Goal: Task Accomplishment & Management: Manage account settings

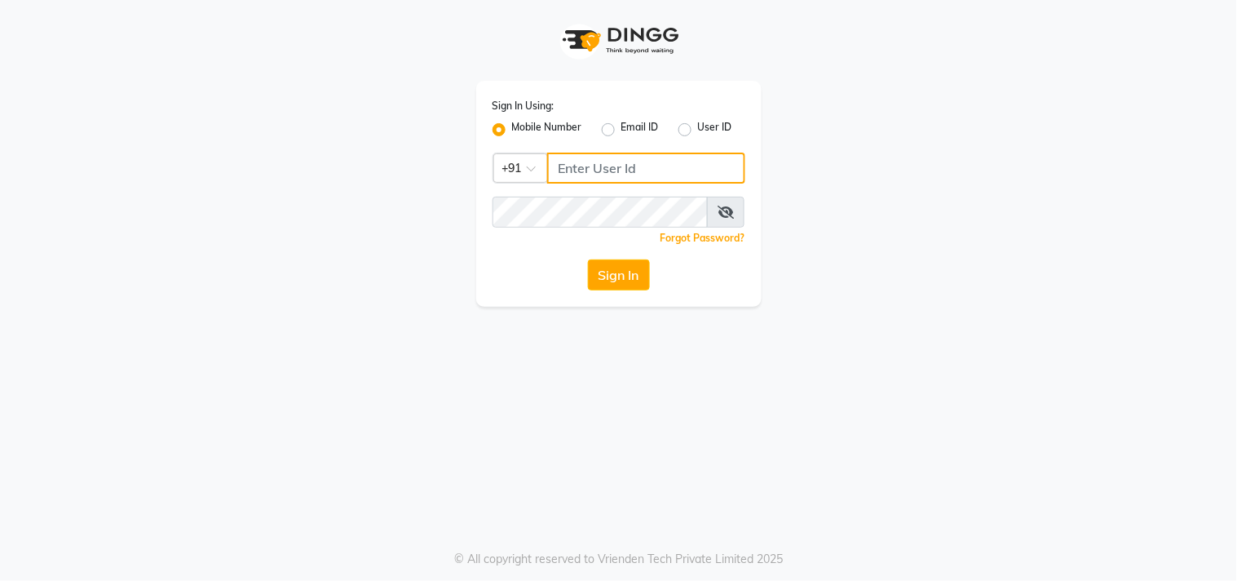
click at [577, 158] on input "Username" at bounding box center [646, 168] width 198 height 31
drag, startPoint x: 641, startPoint y: 167, endPoint x: 551, endPoint y: 171, distance: 90.6
click at [551, 171] on input "9874514731" at bounding box center [646, 168] width 198 height 31
type input "9874514731"
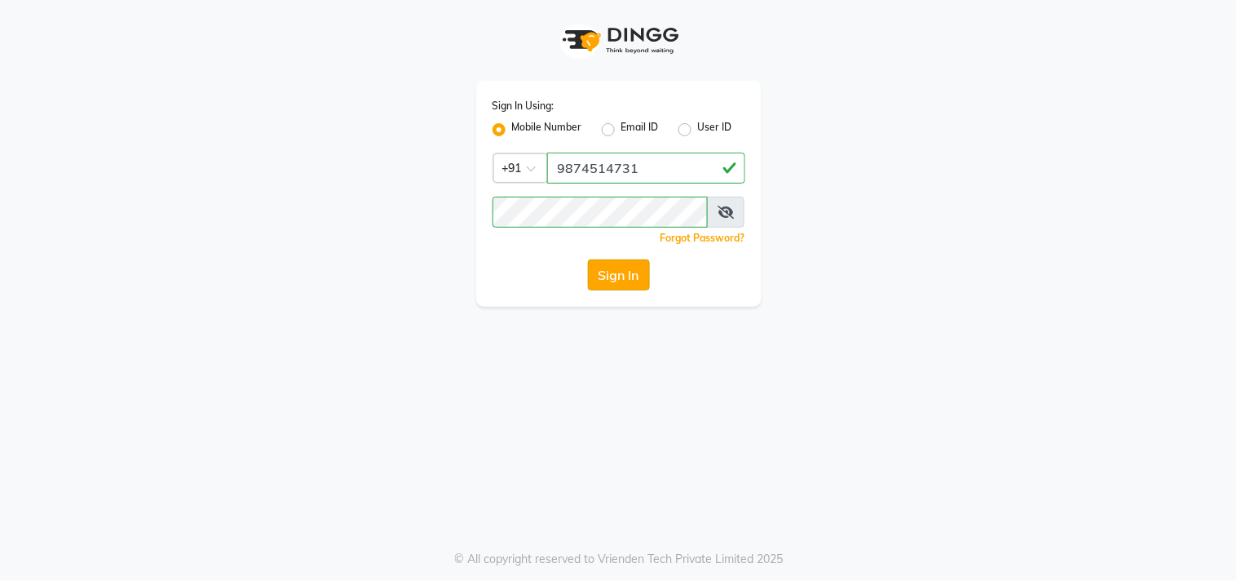
click at [623, 273] on button "Sign In" at bounding box center [619, 274] width 62 height 31
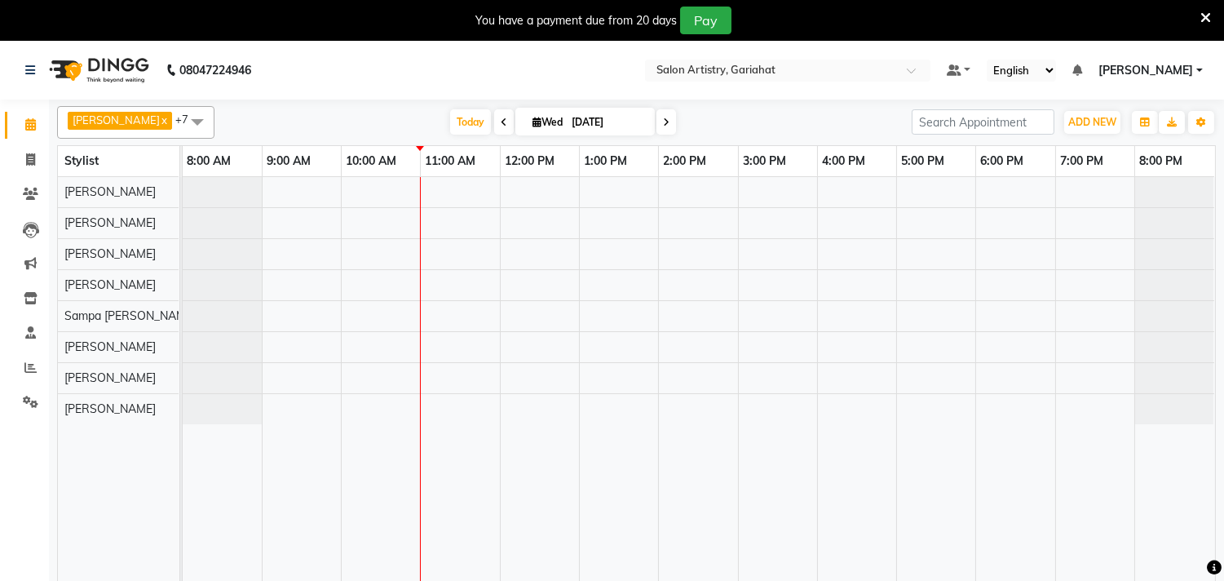
click at [181, 119] on span at bounding box center [197, 121] width 33 height 31
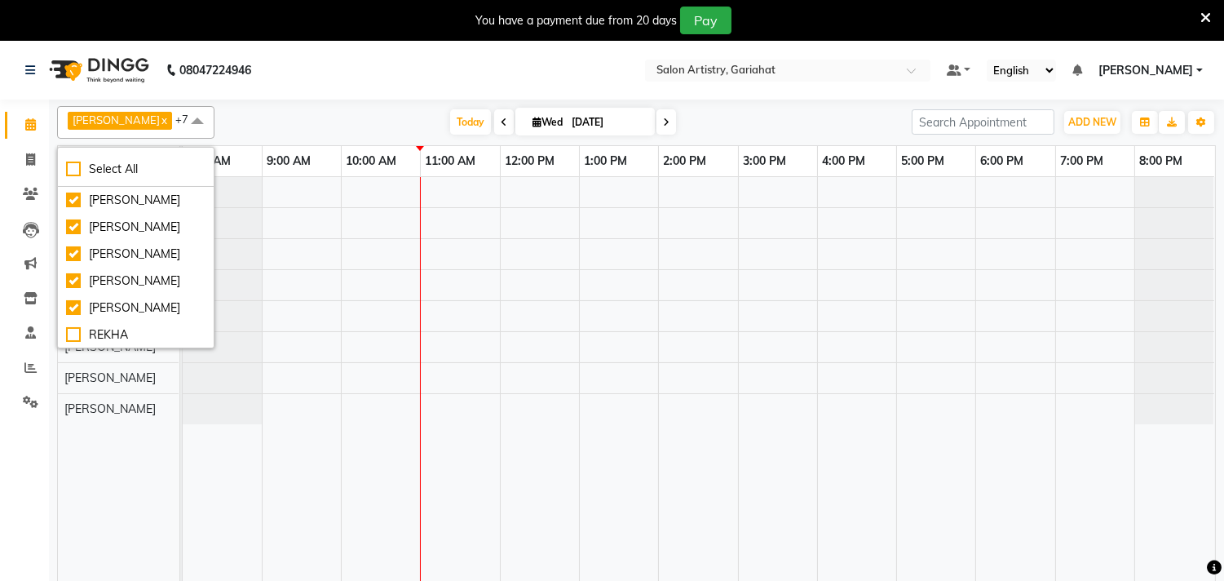
click at [181, 119] on span at bounding box center [197, 121] width 33 height 31
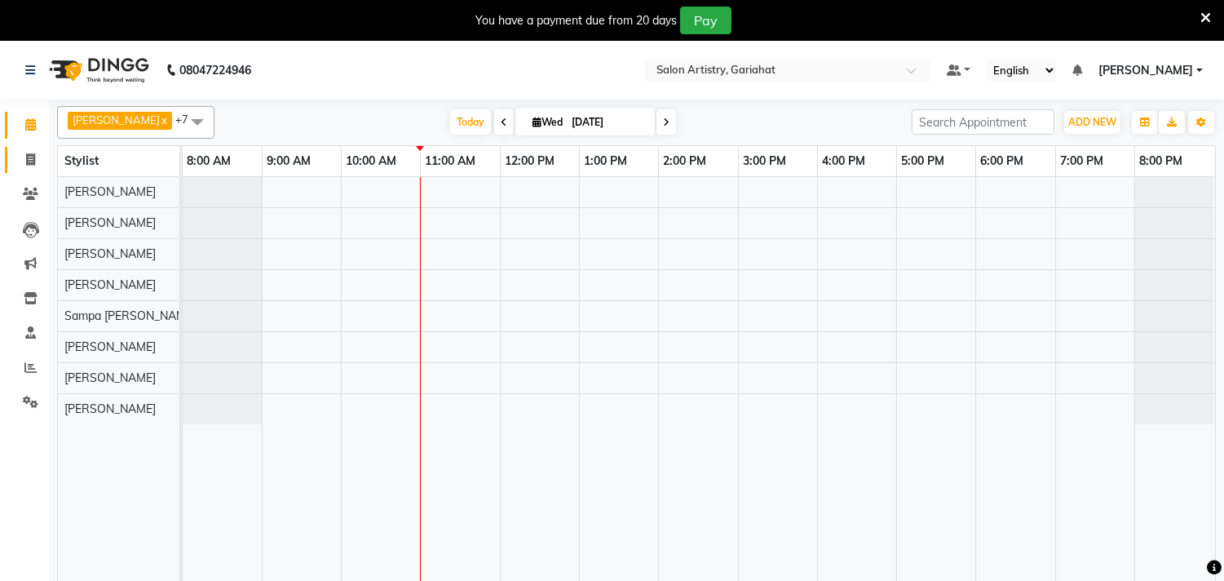
click at [37, 149] on link "Invoice" at bounding box center [24, 160] width 39 height 27
select select "8368"
select select "service"
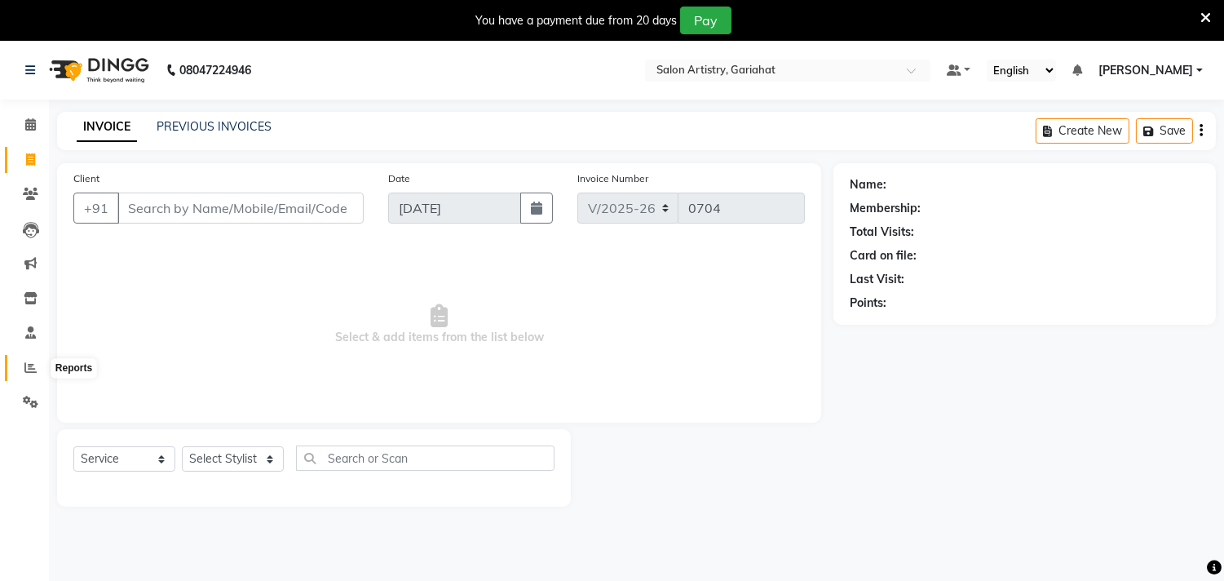
click at [28, 360] on span at bounding box center [30, 368] width 29 height 19
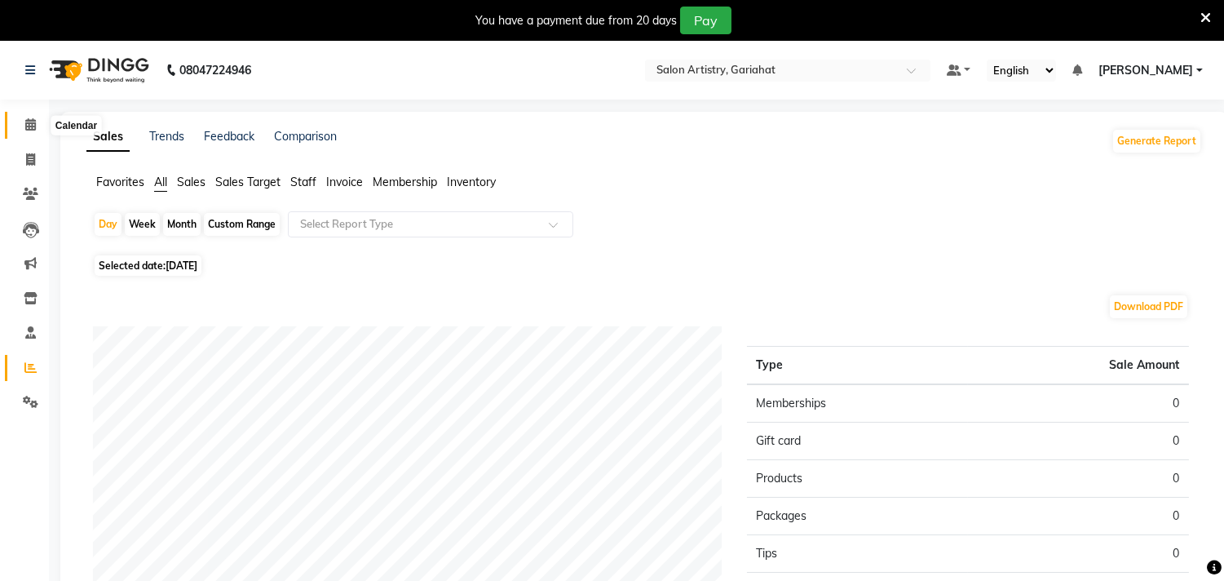
click at [22, 118] on span at bounding box center [30, 125] width 29 height 19
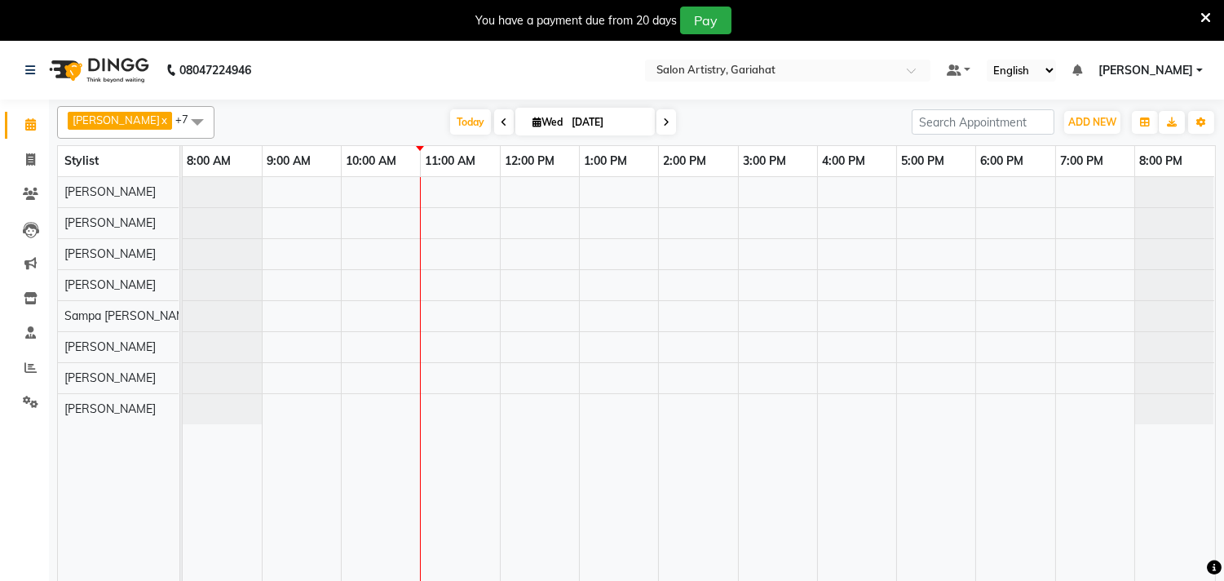
click at [501, 122] on icon at bounding box center [504, 122] width 7 height 10
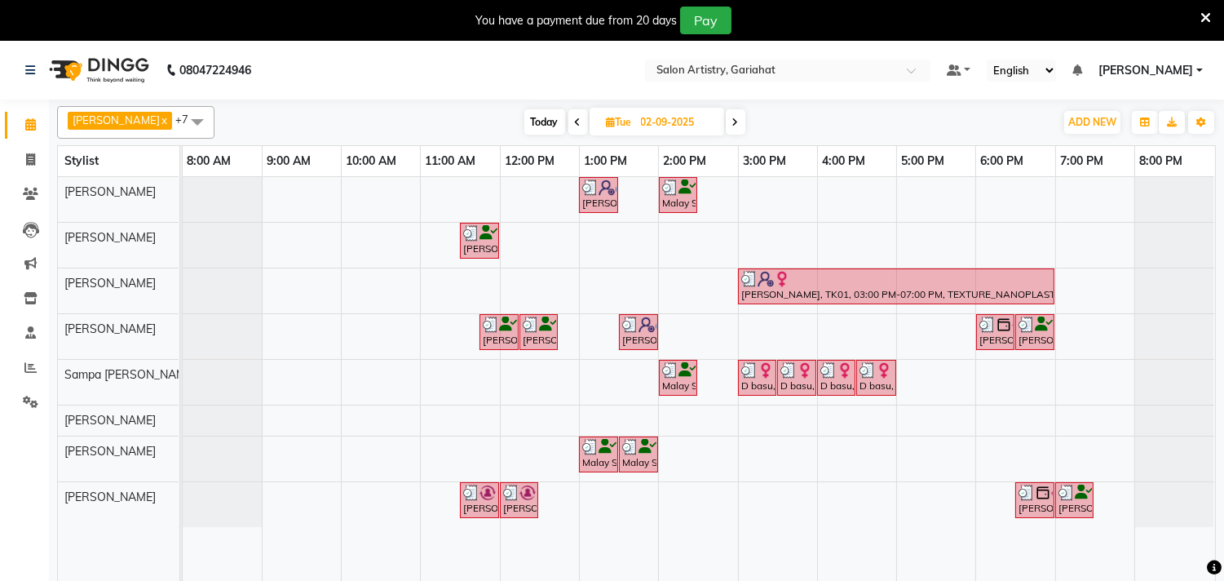
click at [732, 123] on icon at bounding box center [735, 122] width 7 height 10
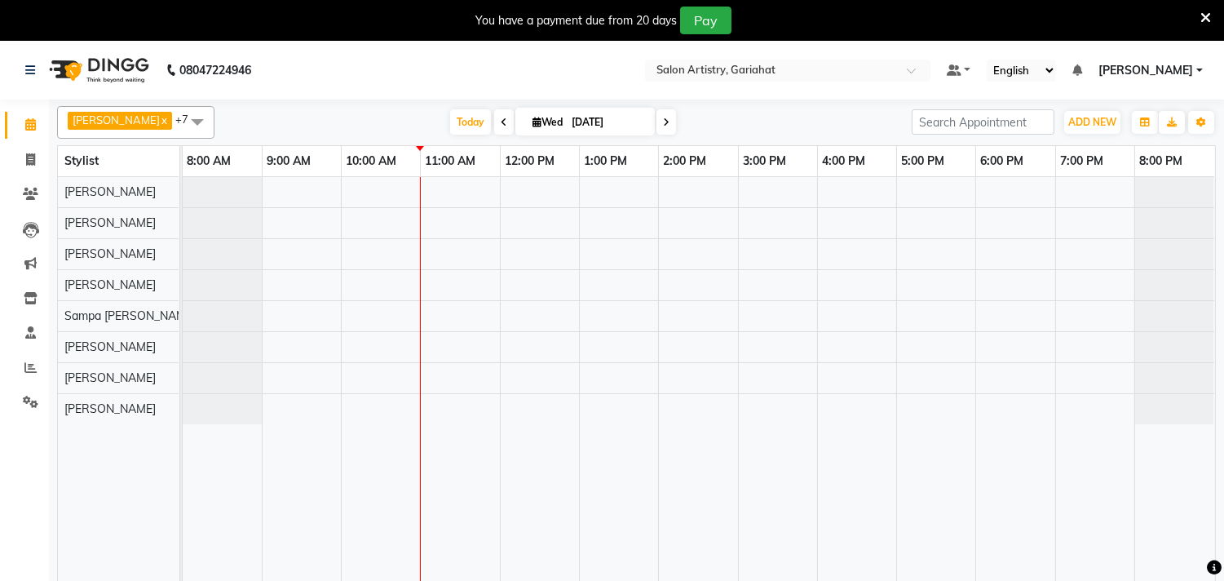
click at [494, 119] on span at bounding box center [504, 121] width 20 height 25
type input "02-09-2025"
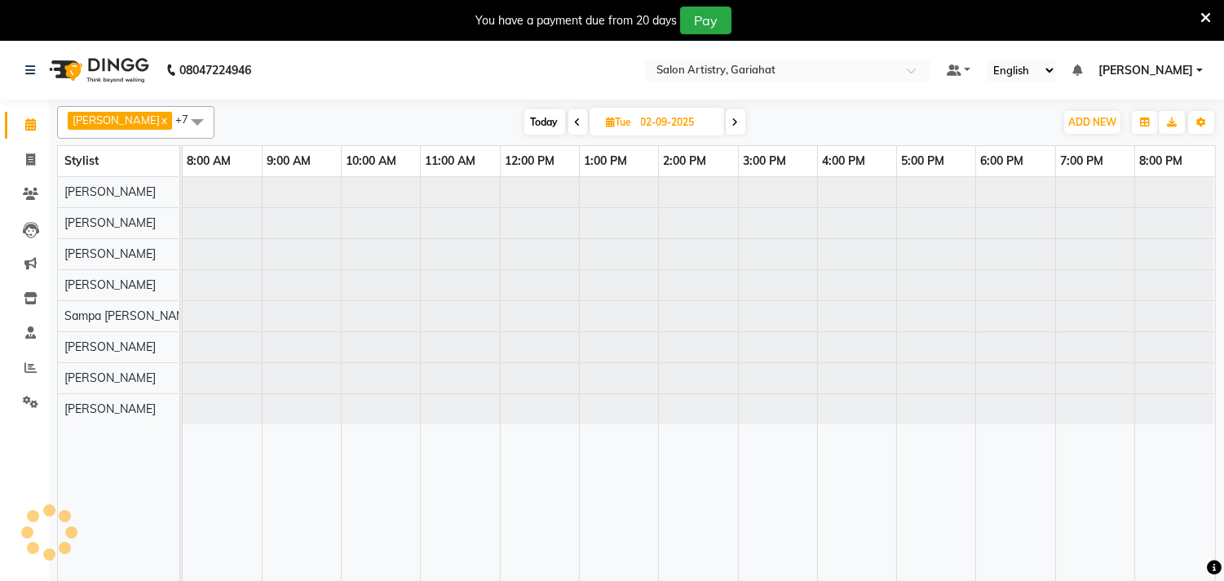
click at [480, 119] on div "Today Tue 02-09-2025" at bounding box center [635, 122] width 824 height 24
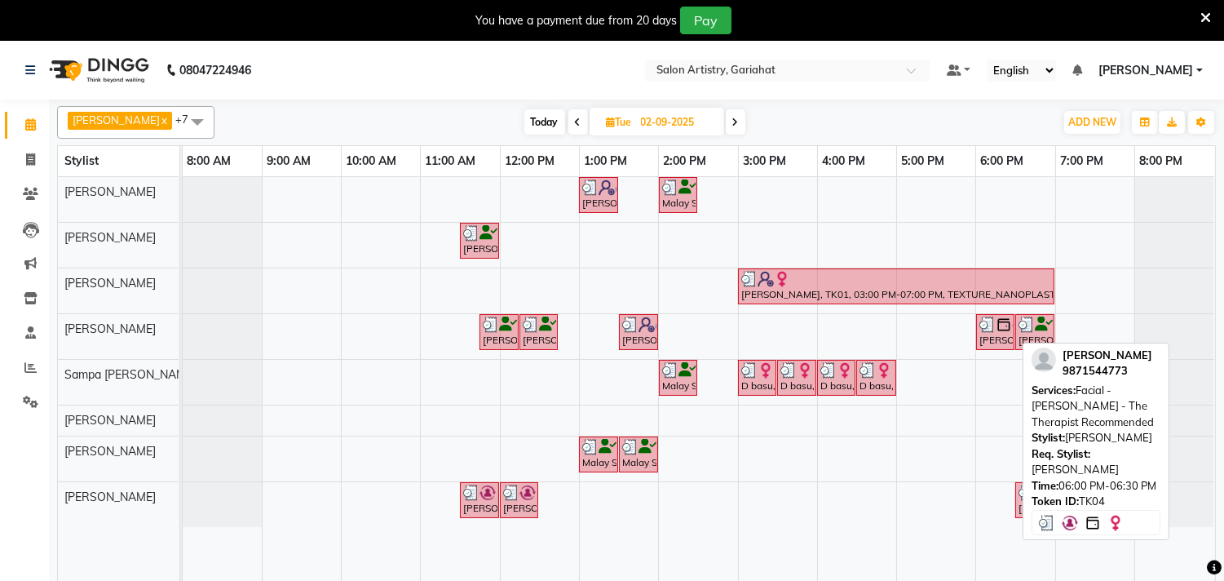
click at [1003, 329] on img at bounding box center [1004, 324] width 16 height 16
select select "3"
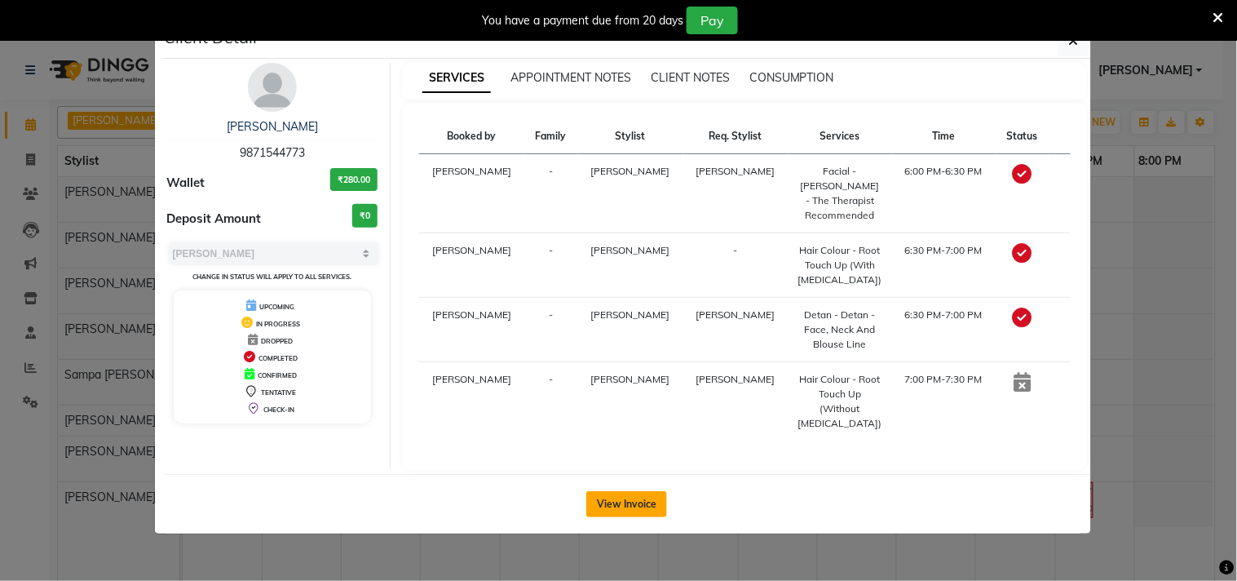
click at [653, 491] on button "View Invoice" at bounding box center [626, 504] width 81 height 26
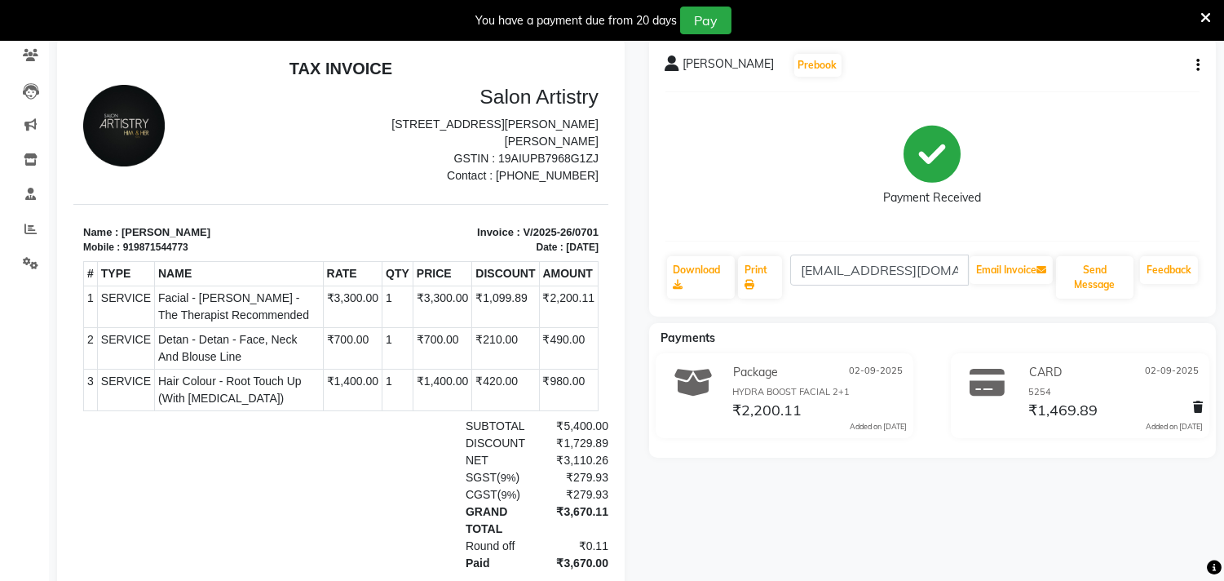
scroll to position [91, 0]
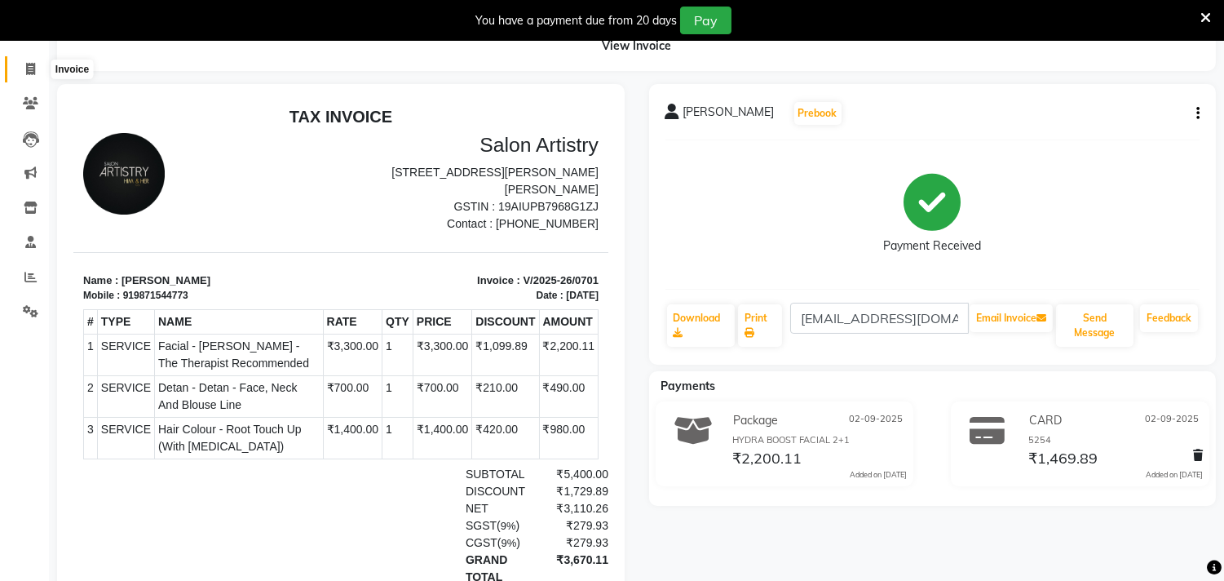
click at [23, 66] on span at bounding box center [30, 69] width 29 height 19
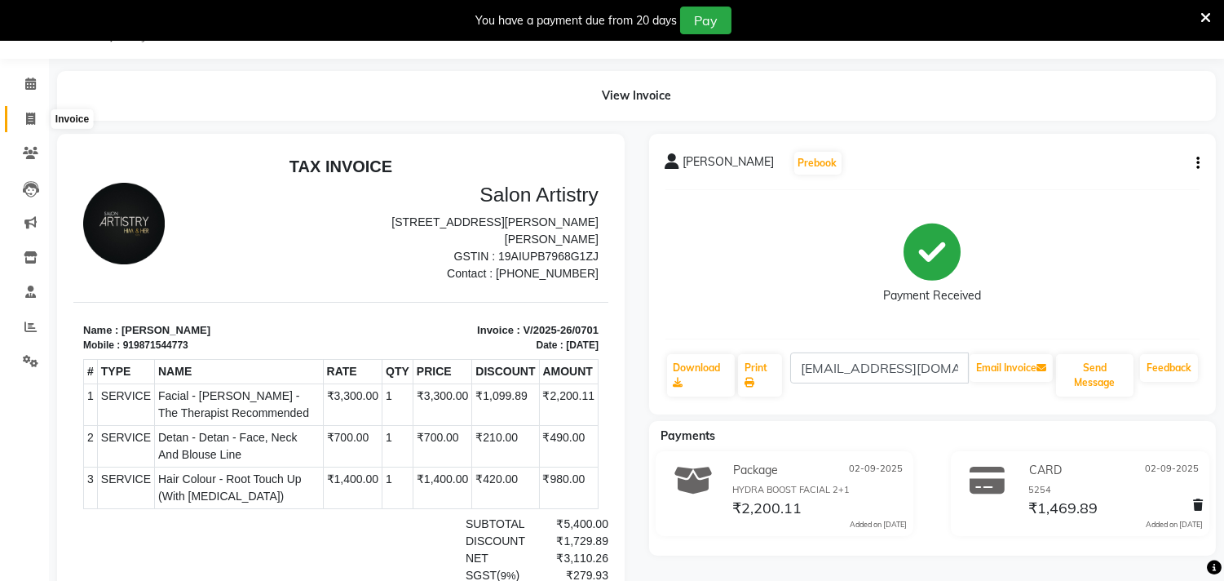
select select "8368"
select select "service"
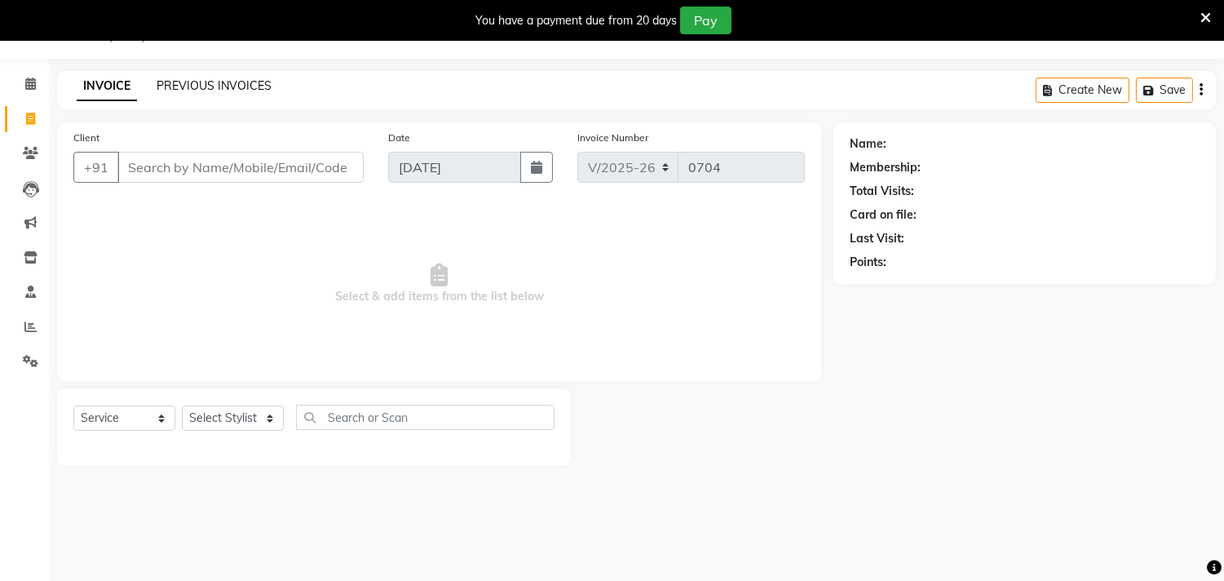
click at [199, 86] on link "PREVIOUS INVOICES" at bounding box center [214, 85] width 115 height 15
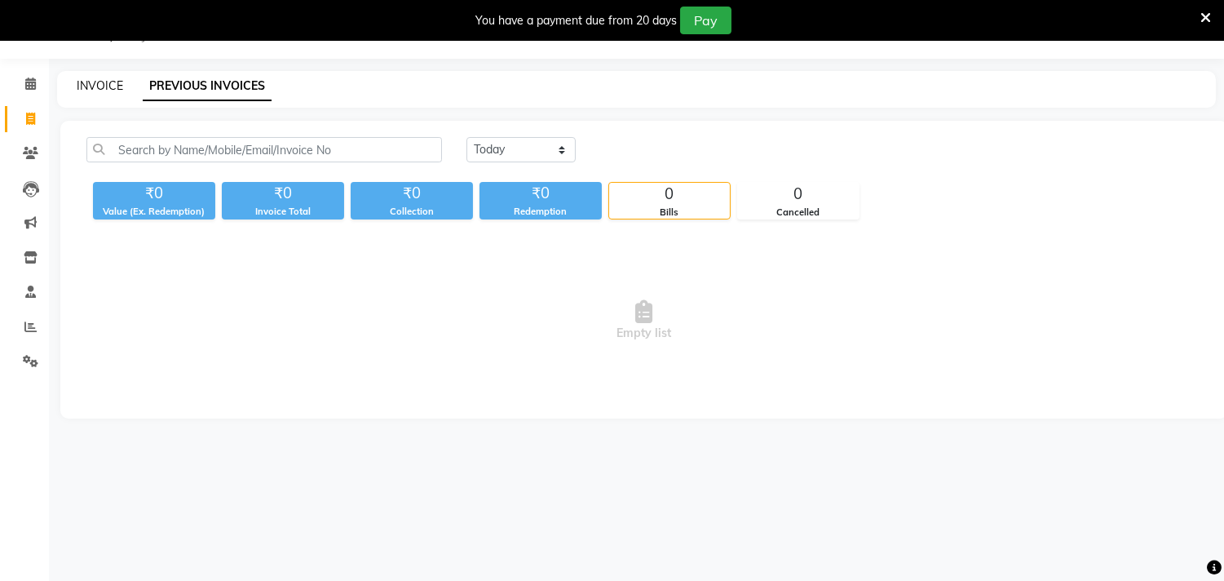
click at [108, 88] on link "INVOICE" at bounding box center [100, 85] width 46 height 15
select select "8368"
select select "service"
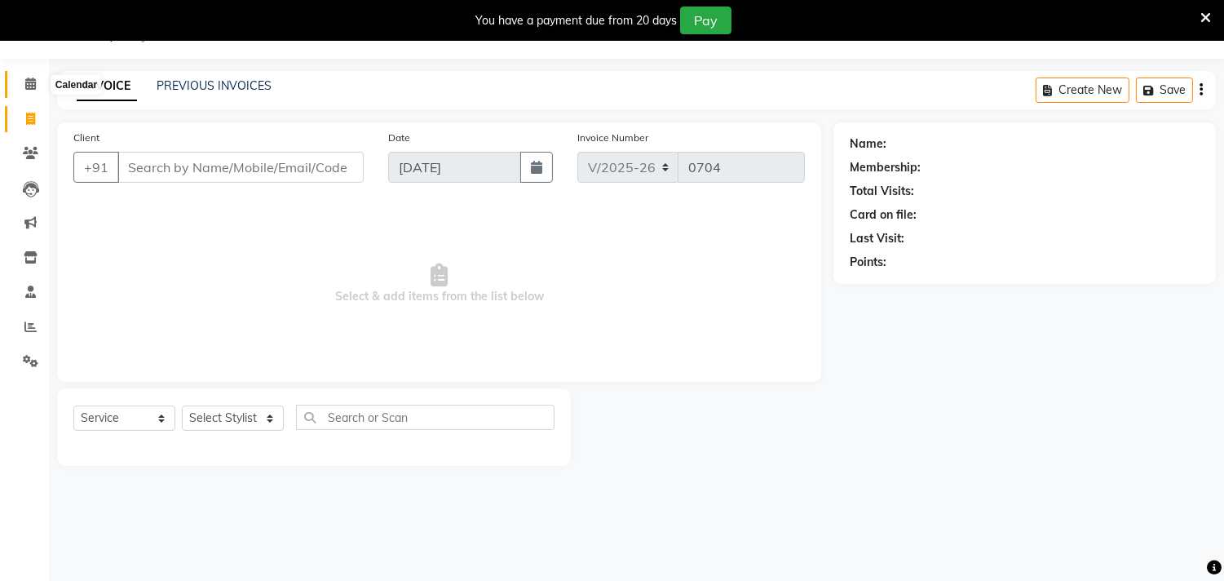
click at [27, 80] on icon at bounding box center [30, 83] width 11 height 12
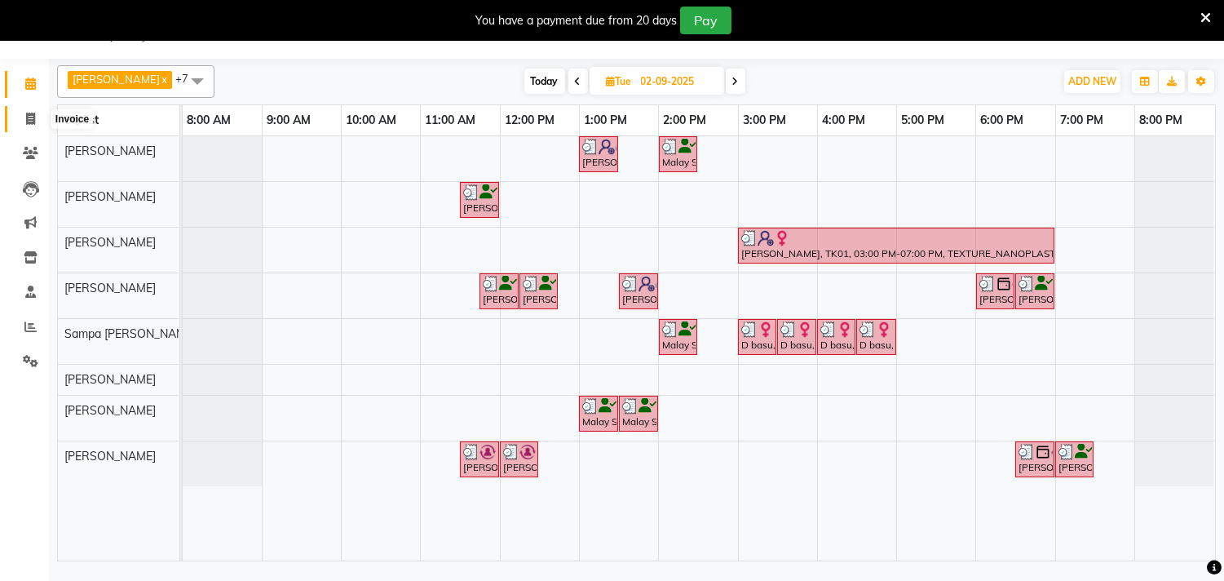
click at [37, 122] on span at bounding box center [30, 119] width 29 height 19
select select "8368"
select select "service"
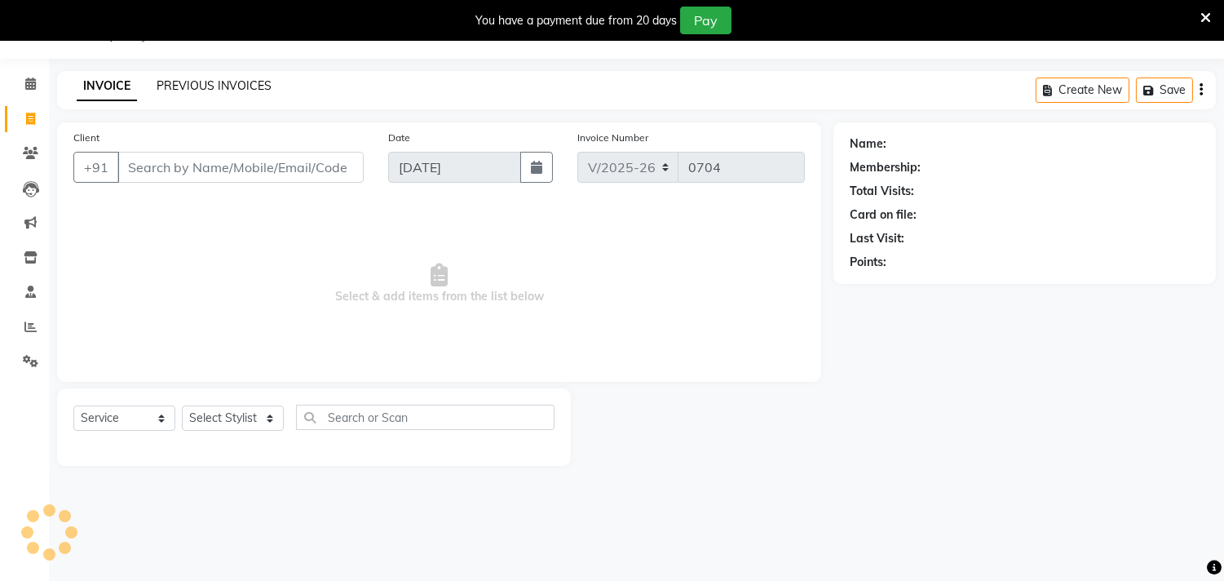
click at [178, 78] on link "PREVIOUS INVOICES" at bounding box center [214, 85] width 115 height 15
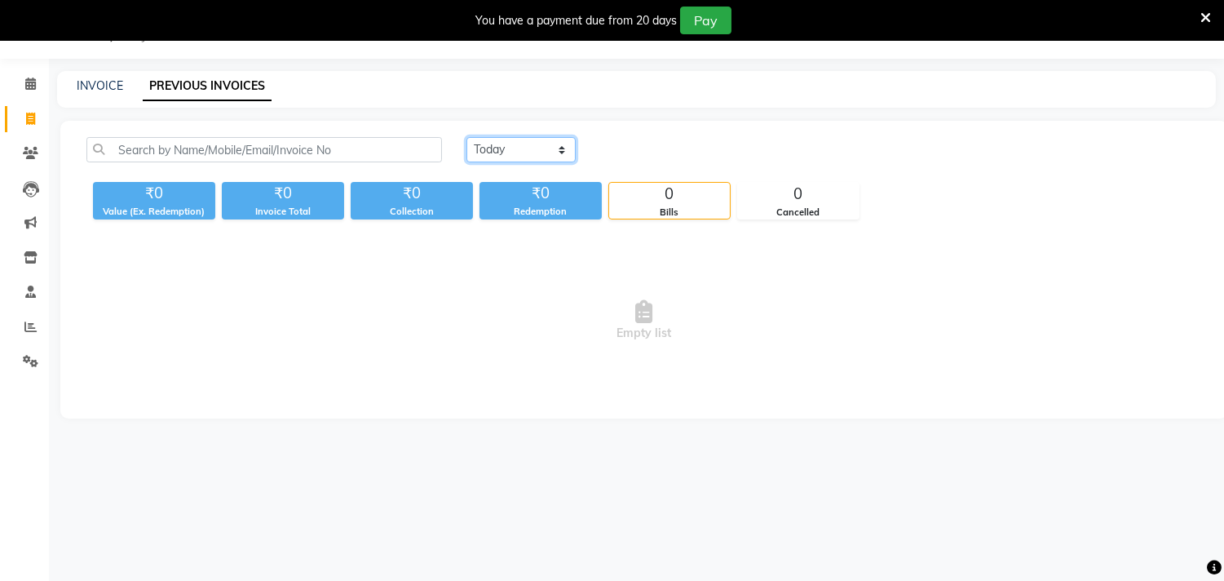
click at [572, 149] on select "Today Yesterday Custom Range" at bounding box center [521, 149] width 109 height 25
select select "yesterday"
click at [467, 137] on select "Today Yesterday Custom Range" at bounding box center [521, 149] width 109 height 25
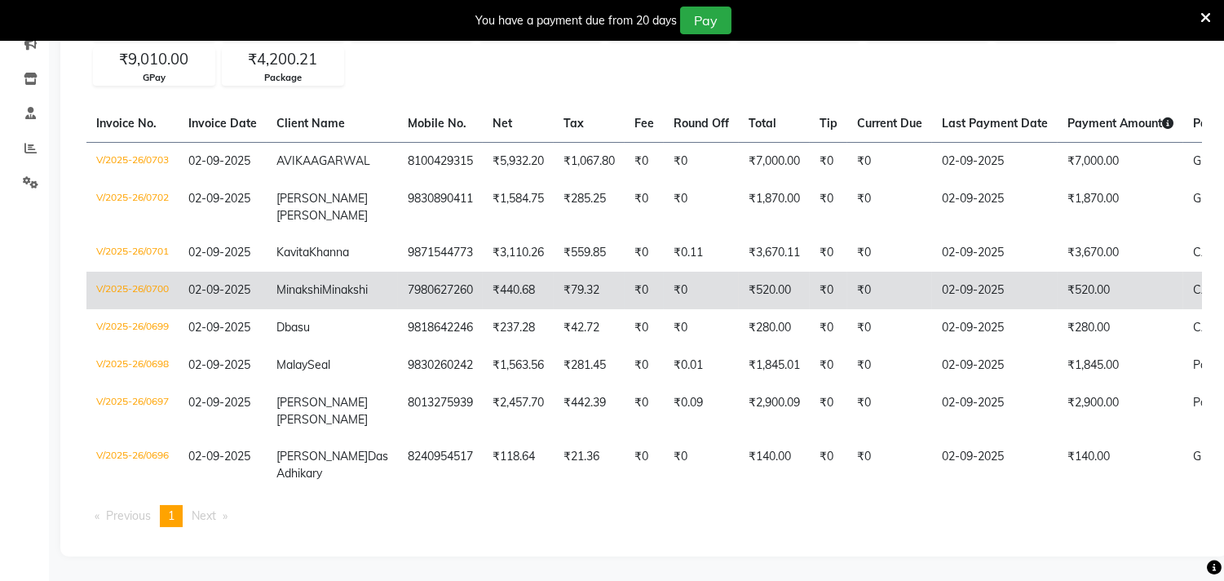
scroll to position [298, 0]
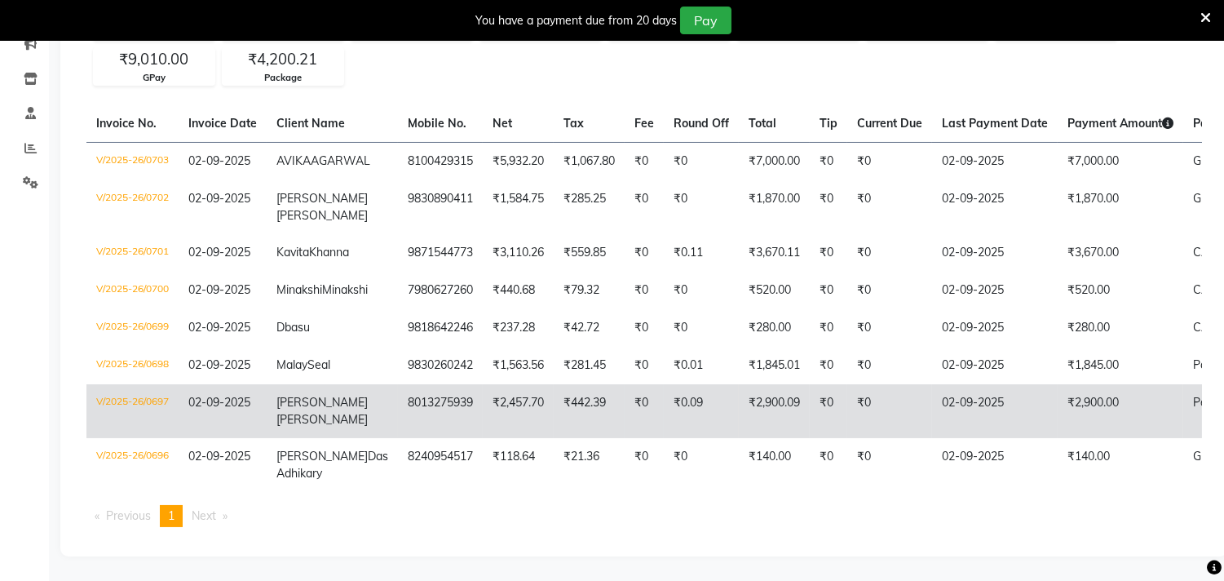
click at [329, 396] on td "Ambika Chaki" at bounding box center [332, 411] width 131 height 54
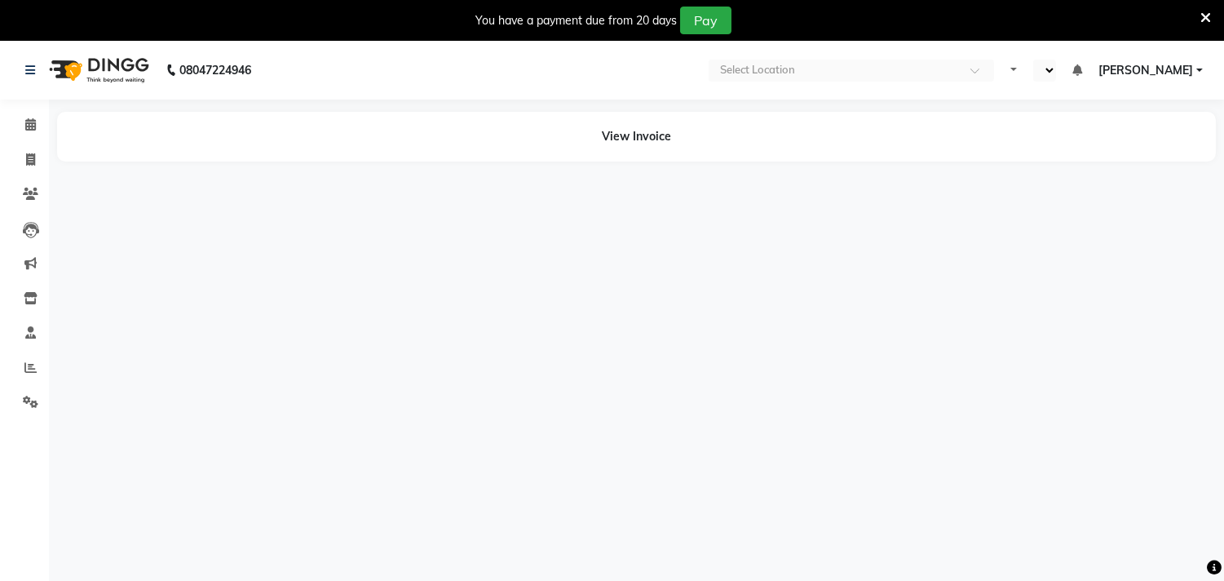
select select "en"
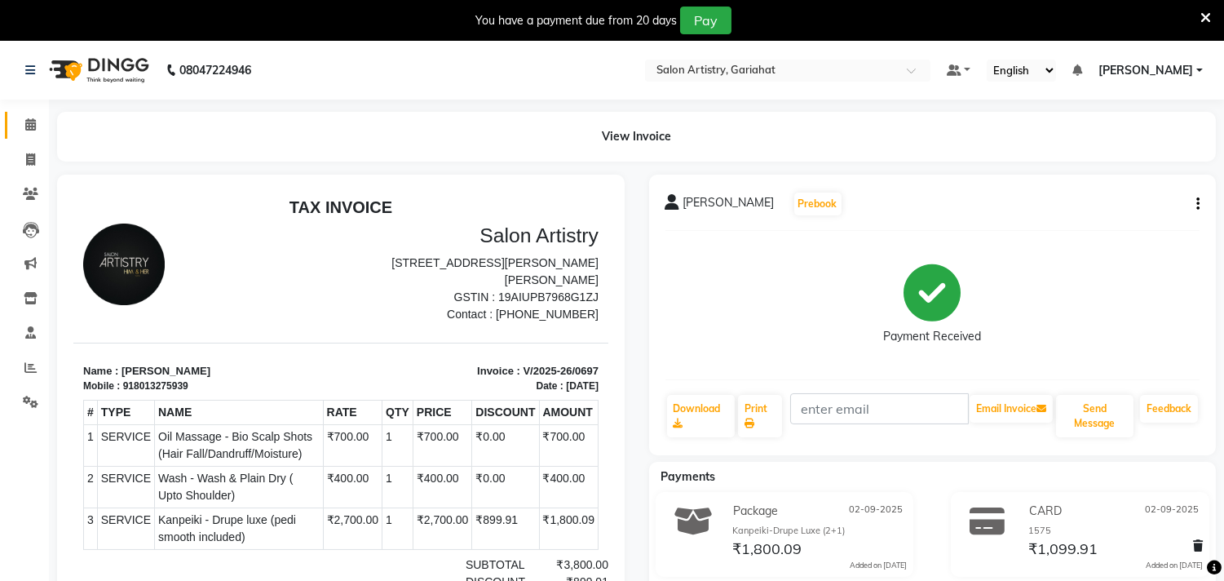
click at [23, 113] on link "Calendar" at bounding box center [24, 125] width 39 height 27
